Goal: Task Accomplishment & Management: Manage account settings

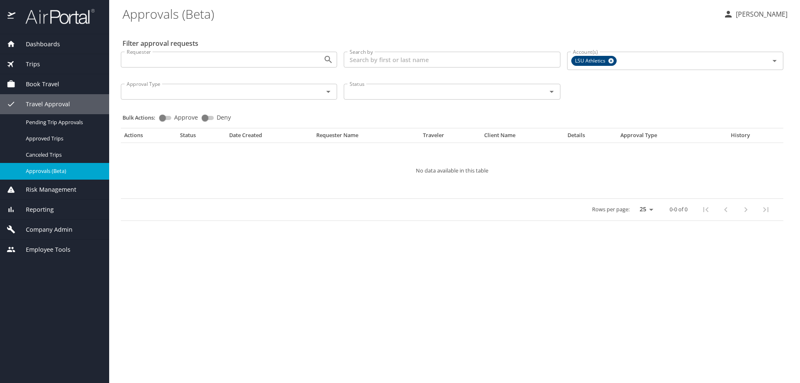
click at [55, 230] on span "Company Admin" at bounding box center [43, 229] width 57 height 9
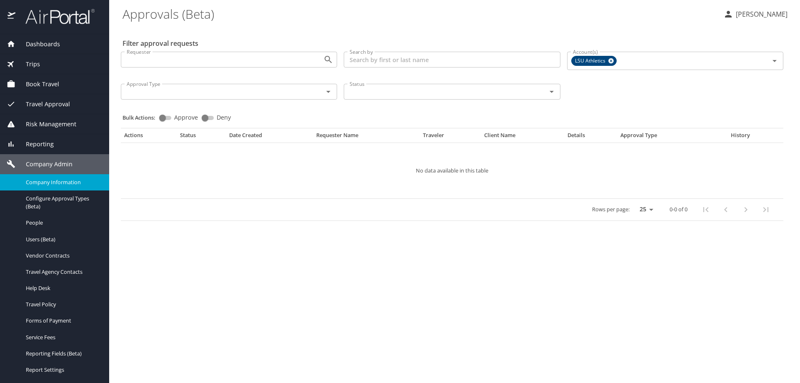
click at [57, 184] on span "Company Information" at bounding box center [62, 182] width 73 height 8
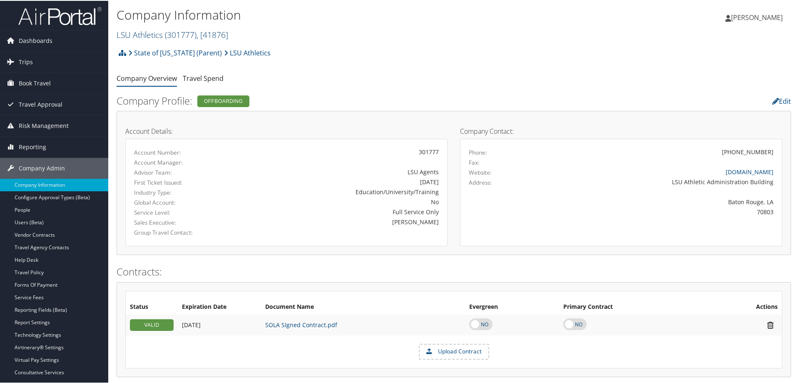
click at [192, 35] on span "( 301777 )" at bounding box center [181, 33] width 32 height 11
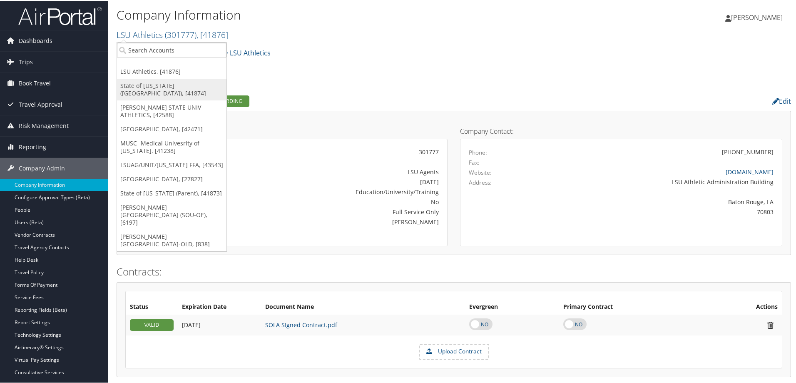
click at [162, 87] on link "State of Louisiana (SOLA), [41874]" at bounding box center [172, 89] width 110 height 22
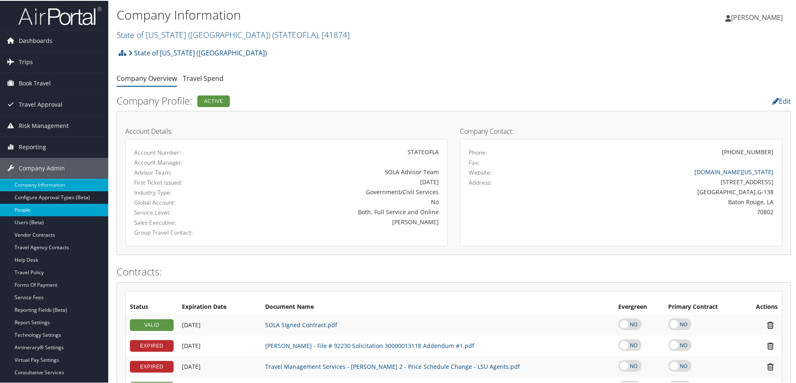
click at [27, 210] on link "People" at bounding box center [54, 209] width 108 height 12
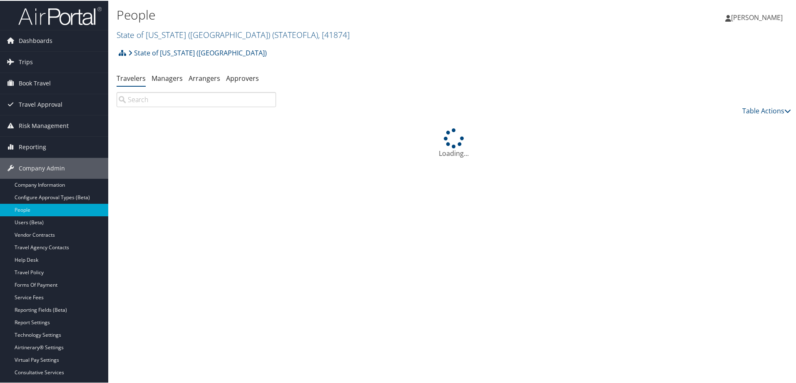
click at [142, 100] on input "search" at bounding box center [197, 98] width 160 height 15
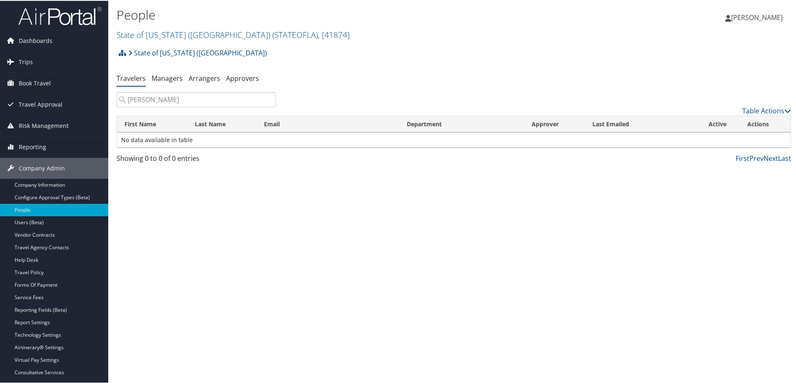
drag, startPoint x: 174, startPoint y: 101, endPoint x: 144, endPoint y: 100, distance: 30.0
click at [144, 100] on input "amy sargent" at bounding box center [197, 98] width 160 height 15
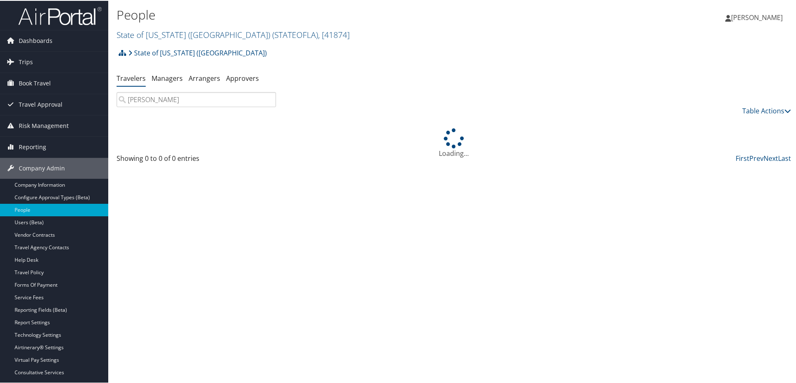
paste input "[PERSON_NAME]"
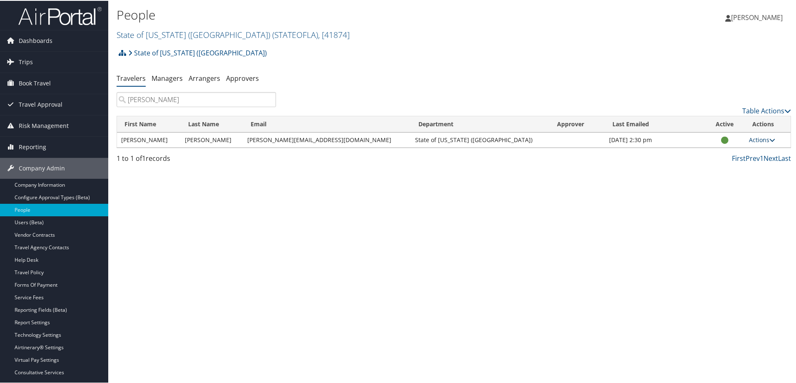
type input "amy Sargeant"
click at [770, 140] on icon at bounding box center [773, 139] width 6 height 6
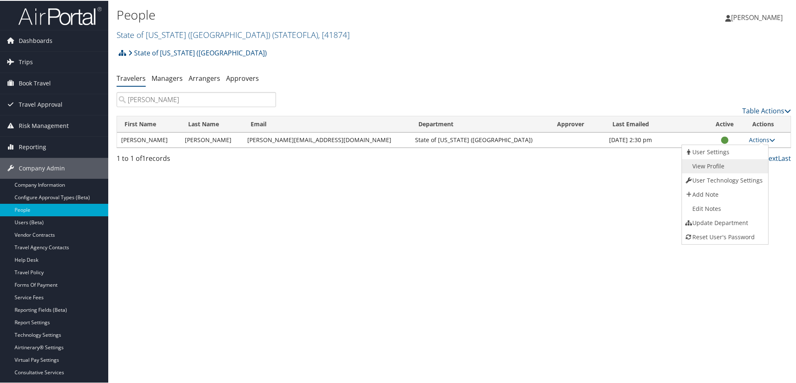
click at [712, 164] on link "View Profile" at bounding box center [724, 165] width 85 height 14
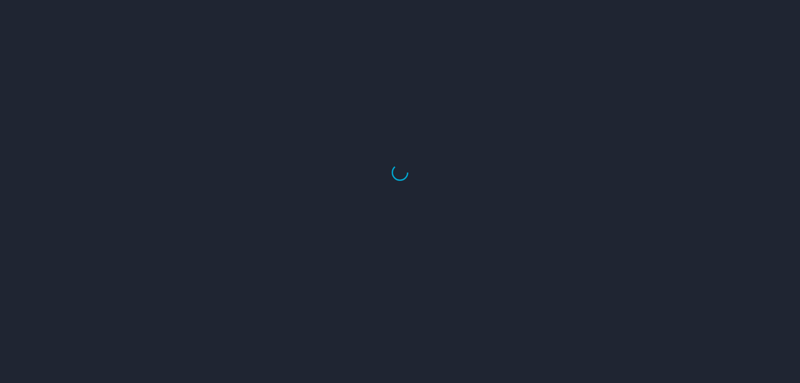
select select "US"
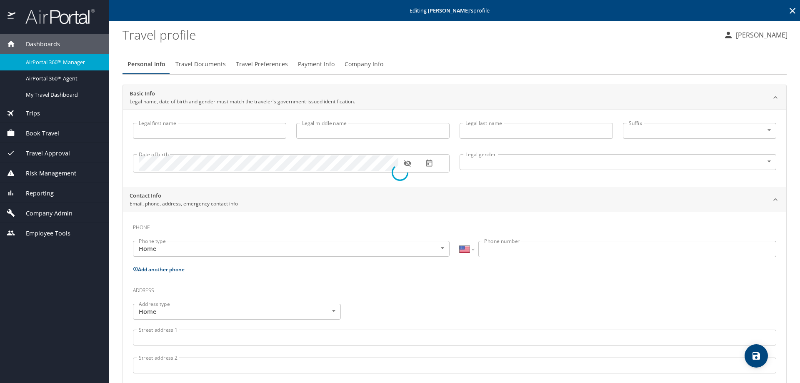
type input "Amy"
type input "Sarah Louise"
type input "Sargeant"
type input "Female"
select select "US"
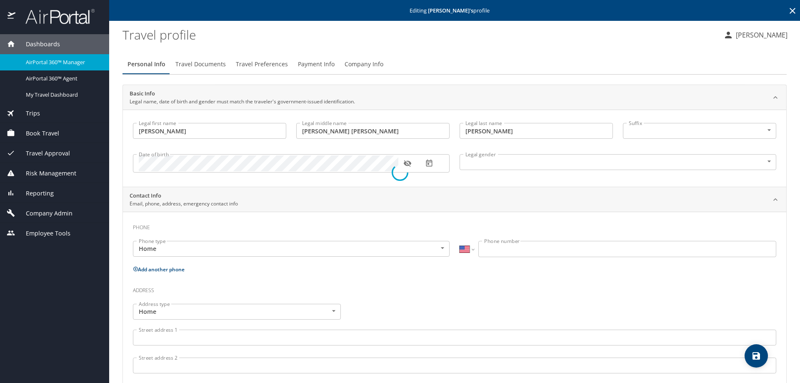
select select "US"
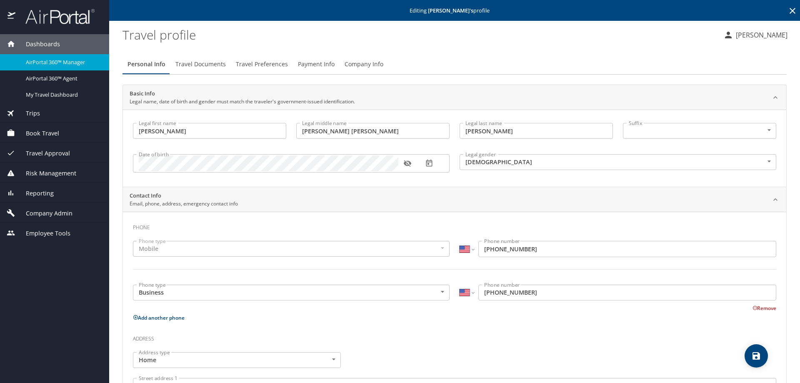
click at [407, 163] on icon "button" at bounding box center [407, 163] width 8 height 8
click at [407, 163] on icon "button" at bounding box center [406, 163] width 7 height 5
click at [205, 65] on span "Travel Documents" at bounding box center [200, 64] width 50 height 10
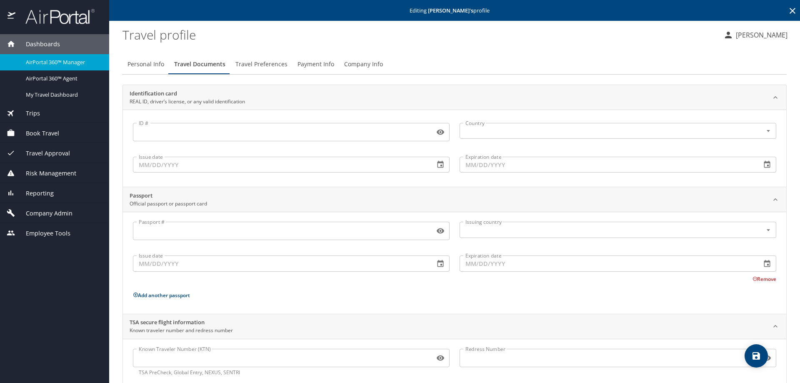
click at [265, 64] on span "Travel Preferences" at bounding box center [261, 64] width 52 height 10
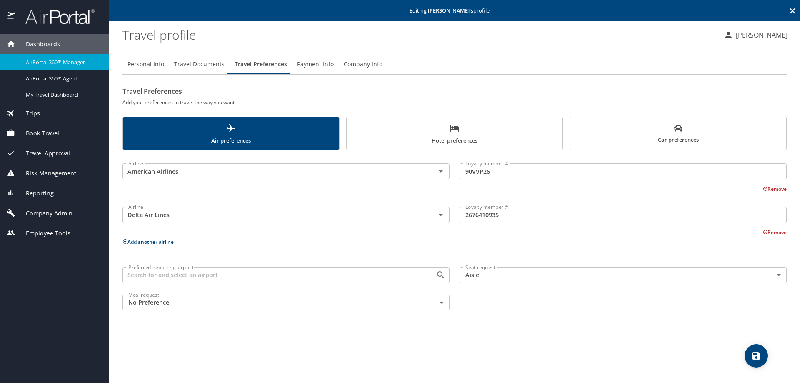
click at [309, 65] on span "Payment Info" at bounding box center [315, 64] width 37 height 10
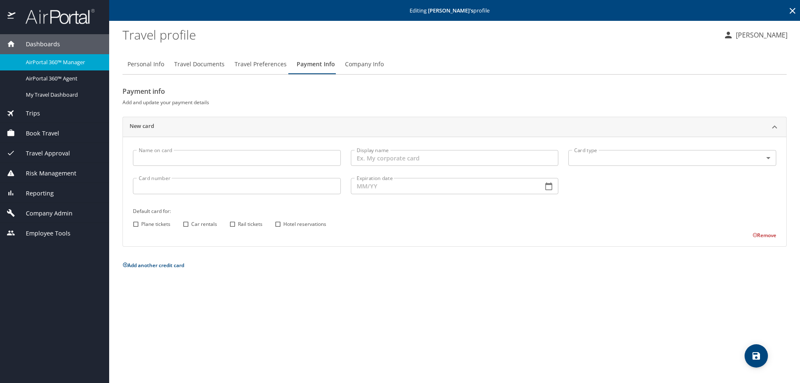
click at [358, 65] on span "Company Info" at bounding box center [364, 64] width 39 height 10
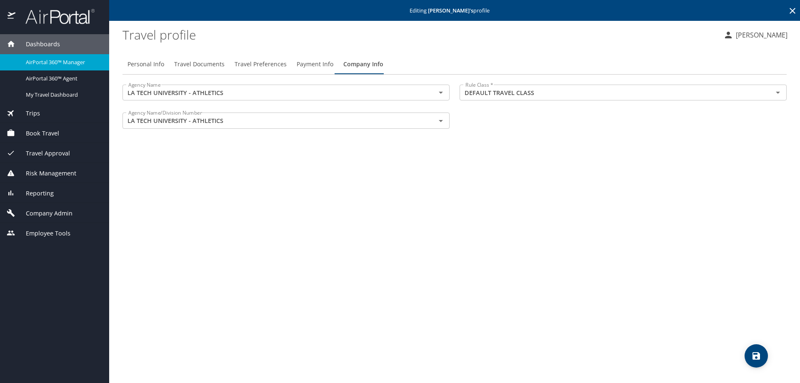
click at [251, 64] on span "Travel Preferences" at bounding box center [261, 64] width 52 height 10
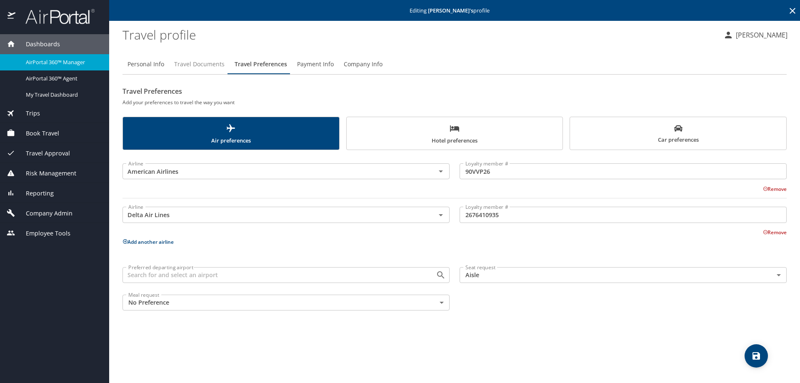
click at [207, 63] on span "Travel Documents" at bounding box center [199, 64] width 50 height 10
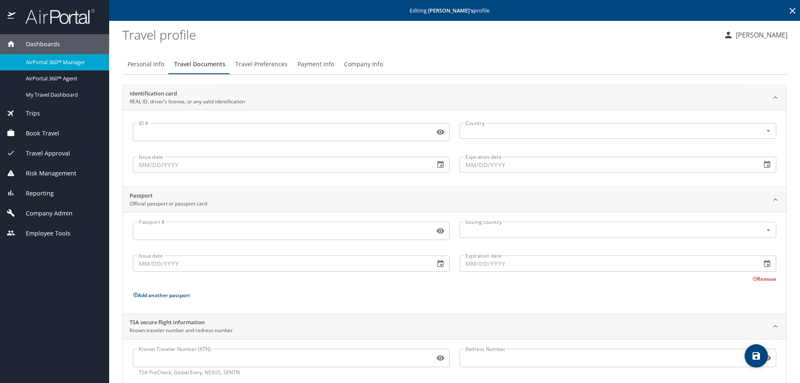
click at [146, 63] on span "Personal Info" at bounding box center [145, 64] width 37 height 10
select select "US"
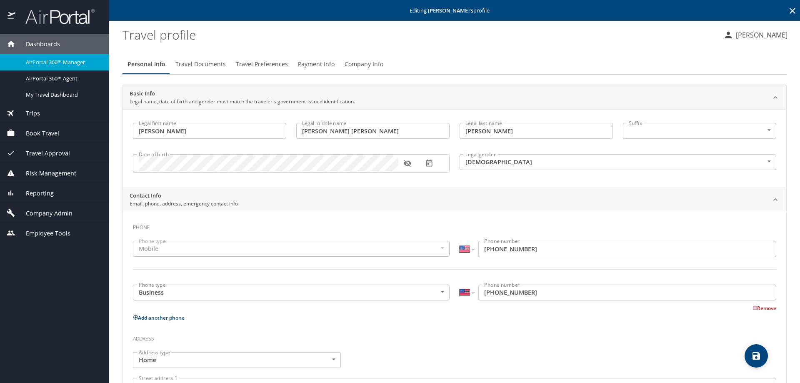
click at [787, 10] on icon at bounding box center [792, 11] width 10 height 10
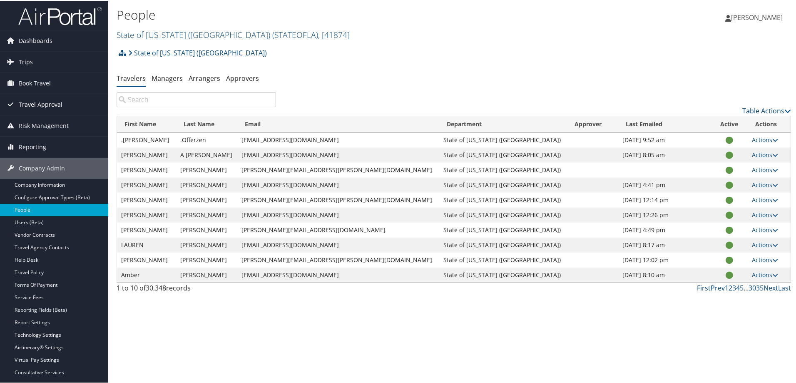
click at [37, 100] on span "Travel Approval" at bounding box center [41, 103] width 44 height 21
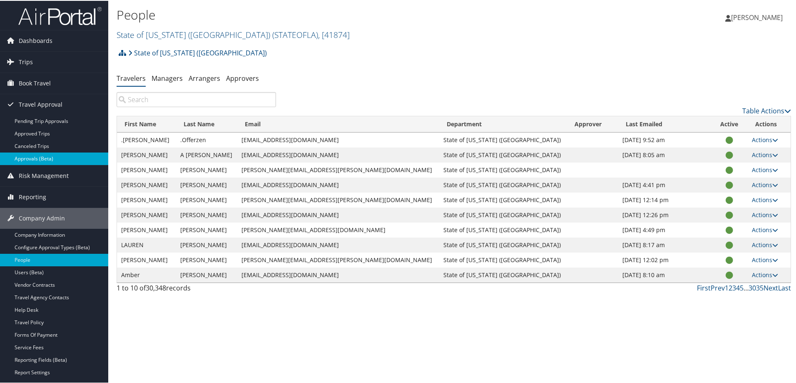
click at [43, 159] on link "Approvals (Beta)" at bounding box center [54, 158] width 108 height 12
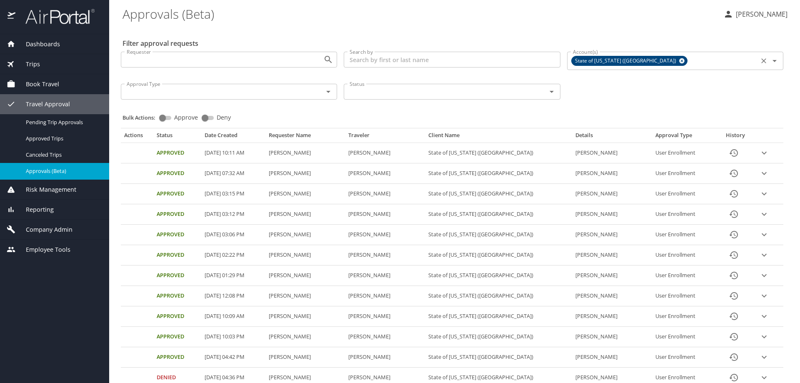
click at [679, 61] on icon at bounding box center [682, 60] width 6 height 9
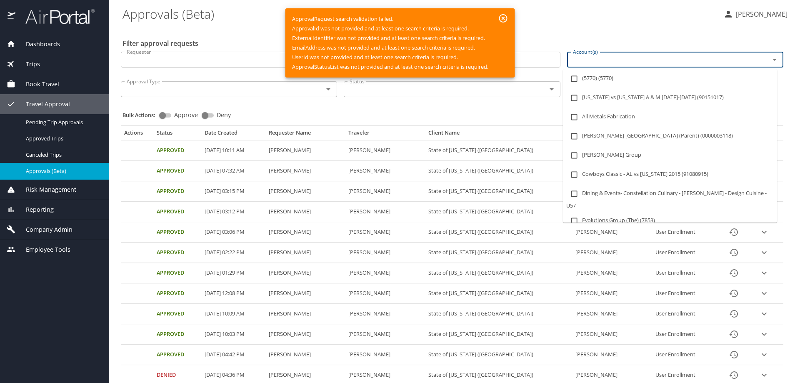
click at [584, 57] on input "Account(s)" at bounding box center [662, 59] width 187 height 11
type input "lsu a"
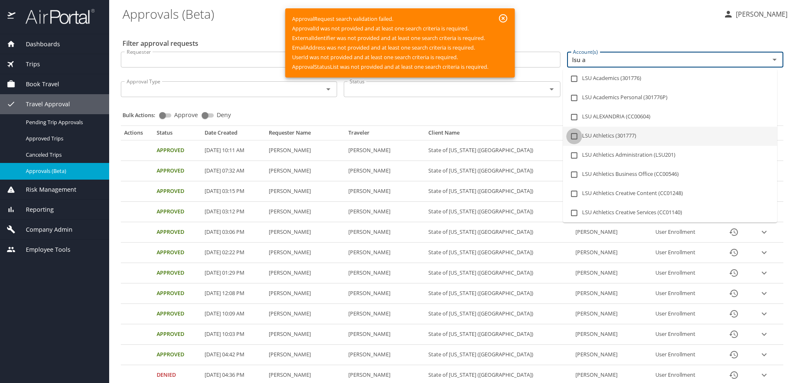
click at [572, 137] on input "checkbox" at bounding box center [574, 136] width 16 height 16
checkbox input "true"
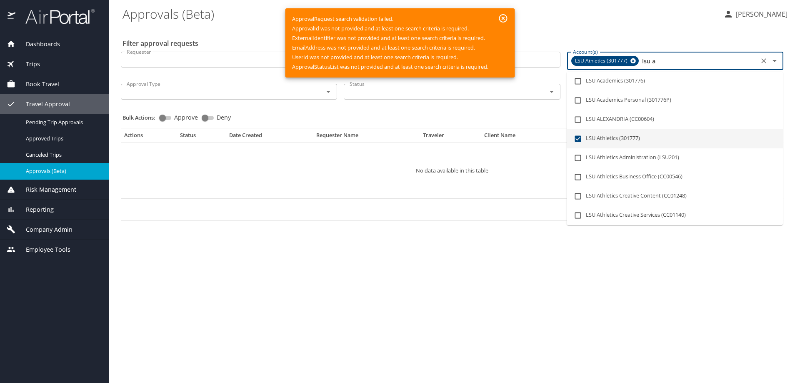
drag, startPoint x: 641, startPoint y: 61, endPoint x: 669, endPoint y: 62, distance: 27.5
click at [669, 62] on input "lsu a" at bounding box center [698, 60] width 116 height 11
checkbox input "false"
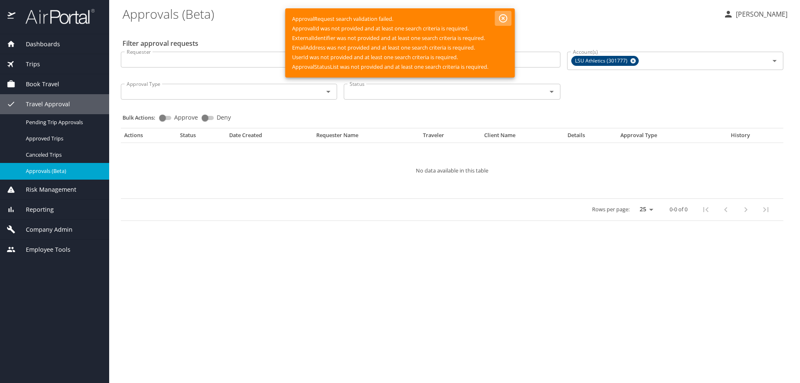
click at [502, 18] on icon "button" at bounding box center [503, 18] width 10 height 10
